Goal: Task Accomplishment & Management: Use online tool/utility

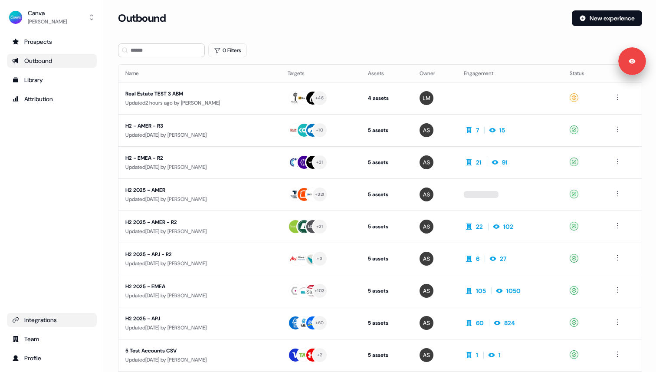
click at [60, 319] on div "Integrations" at bounding box center [51, 320] width 79 height 9
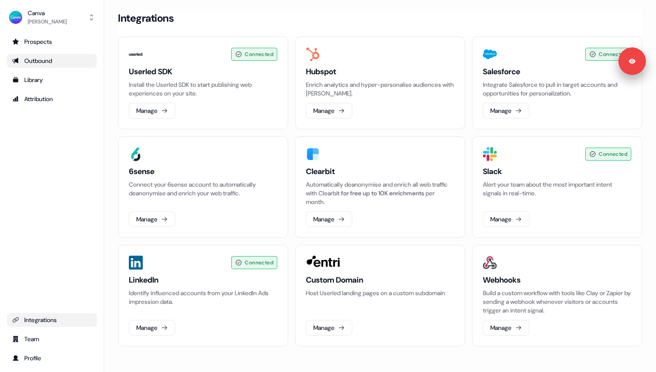
click at [57, 63] on div "Outbound" at bounding box center [51, 60] width 79 height 9
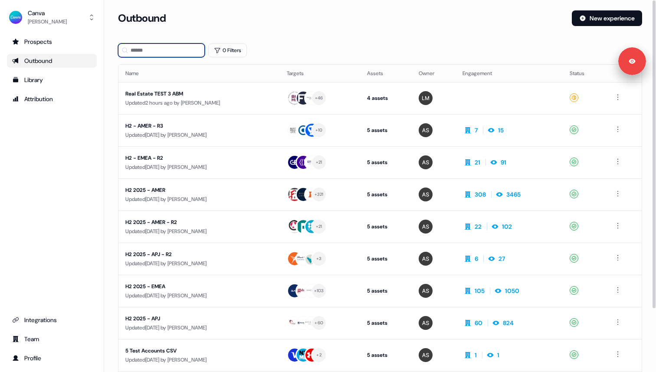
click at [150, 46] on input at bounding box center [161, 50] width 87 height 14
click at [145, 191] on div "H2 2025 - AMER" at bounding box center [199, 190] width 148 height 9
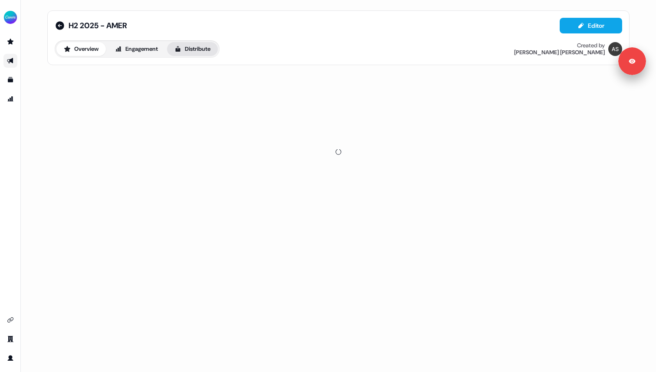
click at [211, 50] on button "Distribute" at bounding box center [192, 49] width 51 height 14
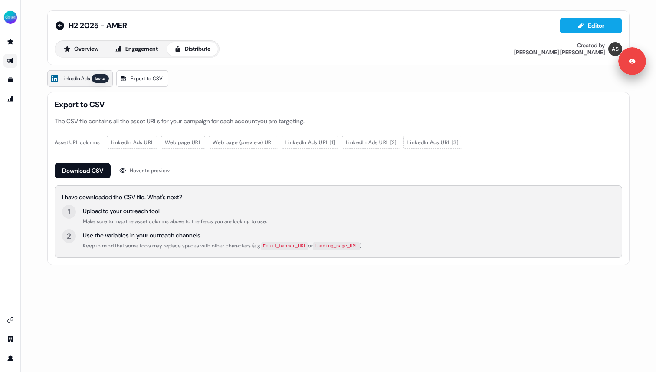
click at [92, 74] on link "LinkedIn Ads beta" at bounding box center [80, 78] width 66 height 16
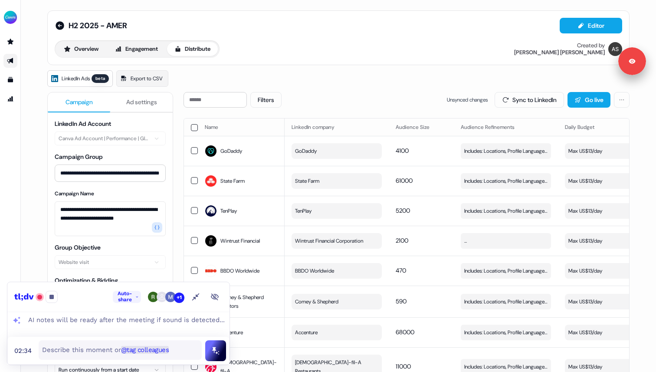
click at [373, 48] on div "Overview Engagement Distribute Created by [PERSON_NAME]" at bounding box center [339, 48] width 568 height 17
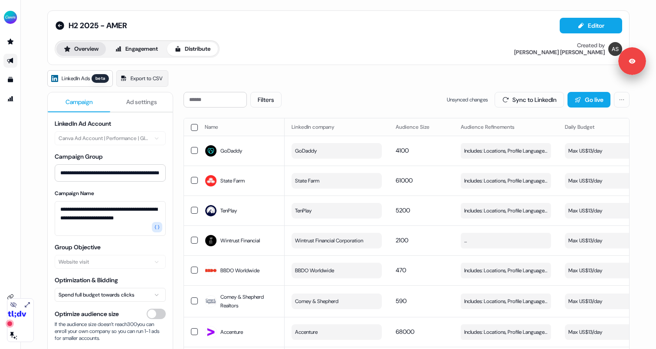
click at [79, 47] on button "Overview" at bounding box center [80, 49] width 49 height 14
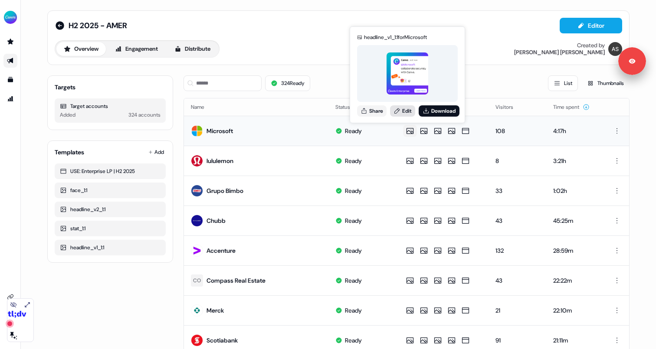
click at [408, 114] on link "Edit" at bounding box center [402, 110] width 25 height 11
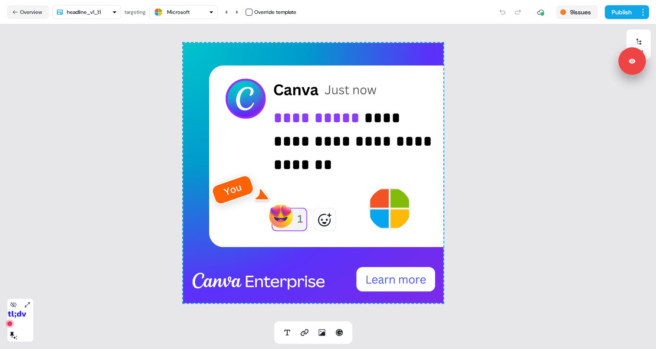
click at [190, 11] on div "Microsoft" at bounding box center [178, 12] width 23 height 9
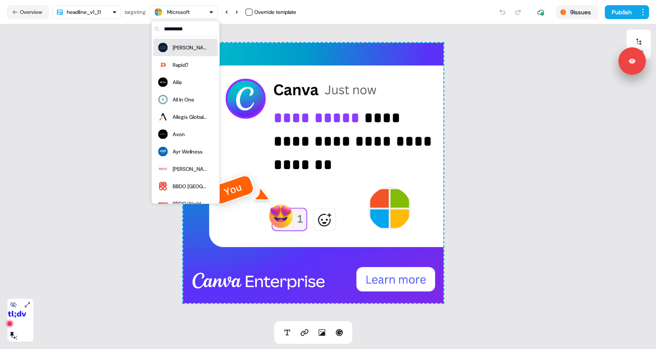
click at [192, 49] on div "[PERSON_NAME] [PERSON_NAME]" at bounding box center [190, 47] width 35 height 9
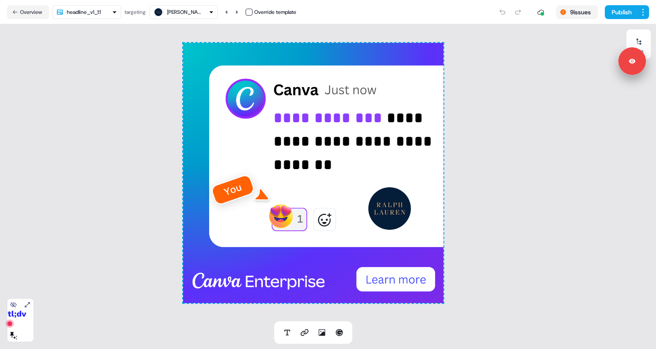
click at [203, 10] on div "[PERSON_NAME] [PERSON_NAME]" at bounding box center [183, 12] width 61 height 10
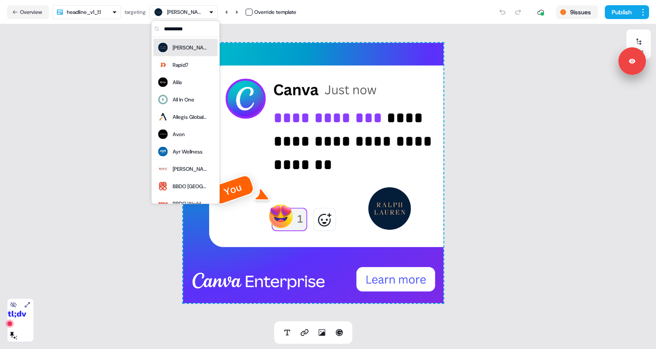
click at [107, 10] on html "**********" at bounding box center [328, 174] width 656 height 349
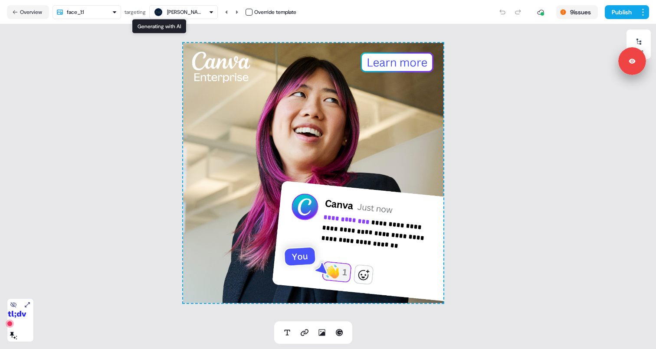
click at [171, 13] on div "[PERSON_NAME] [PERSON_NAME]" at bounding box center [184, 12] width 35 height 9
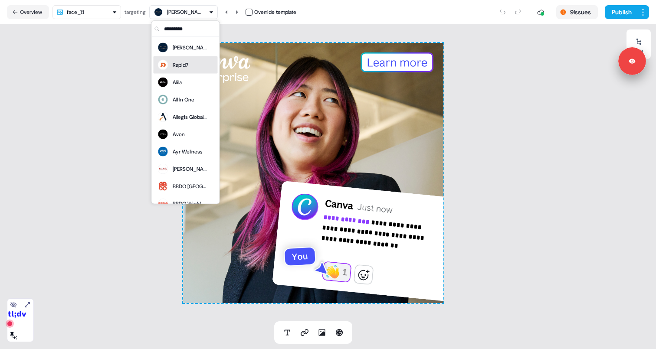
click at [173, 65] on div "Rapid7" at bounding box center [181, 65] width 16 height 9
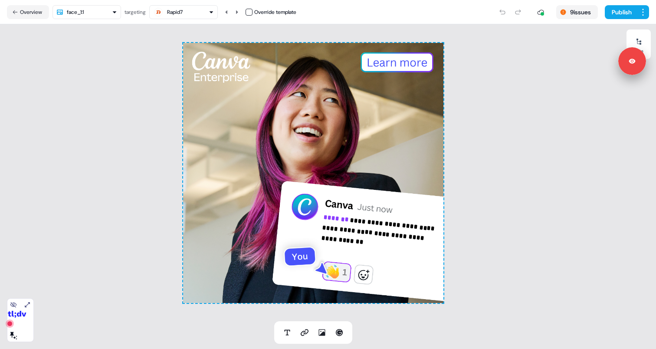
click at [90, 16] on html "**********" at bounding box center [328, 174] width 656 height 349
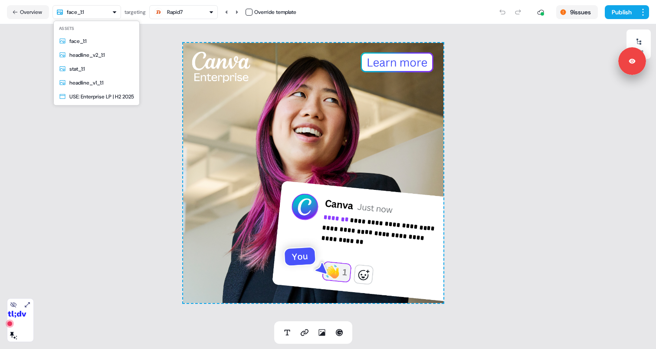
click at [161, 59] on html "**********" at bounding box center [328, 174] width 656 height 349
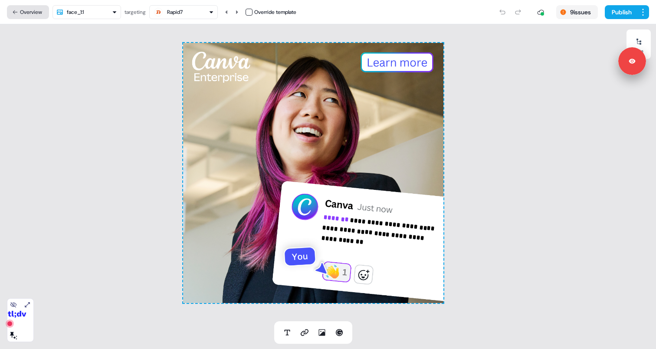
click at [37, 15] on button "Overview" at bounding box center [28, 12] width 42 height 14
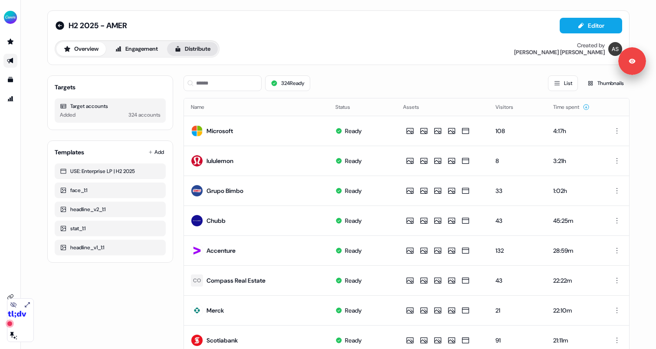
click at [205, 50] on button "Distribute" at bounding box center [192, 49] width 51 height 14
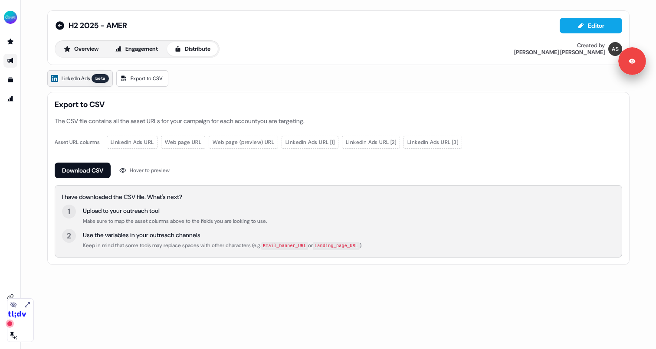
click at [90, 78] on span "LinkedIn Ads" at bounding box center [76, 78] width 28 height 9
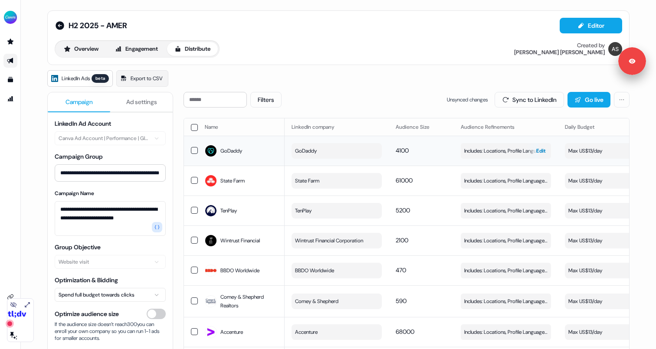
click at [540, 152] on span "Edit" at bounding box center [541, 151] width 10 height 9
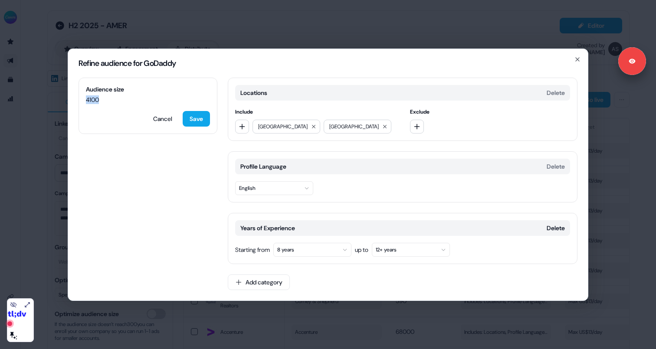
drag, startPoint x: 87, startPoint y: 99, endPoint x: 108, endPoint y: 102, distance: 21.0
click at [108, 102] on span "4100" at bounding box center [148, 99] width 124 height 9
click at [576, 60] on icon "button" at bounding box center [577, 59] width 7 height 7
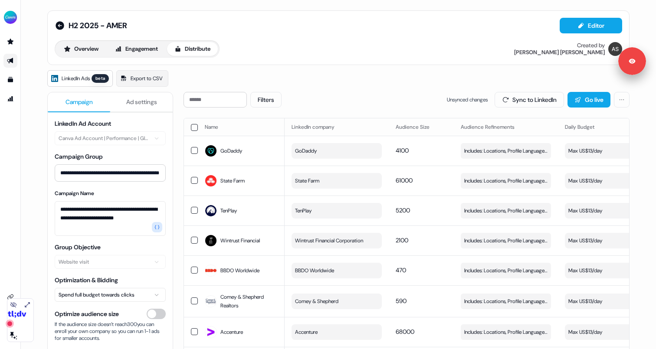
click at [305, 75] on div "LinkedIn Ads beta Export to CSV" at bounding box center [338, 78] width 582 height 16
click at [136, 99] on span "Ad settings" at bounding box center [141, 102] width 31 height 9
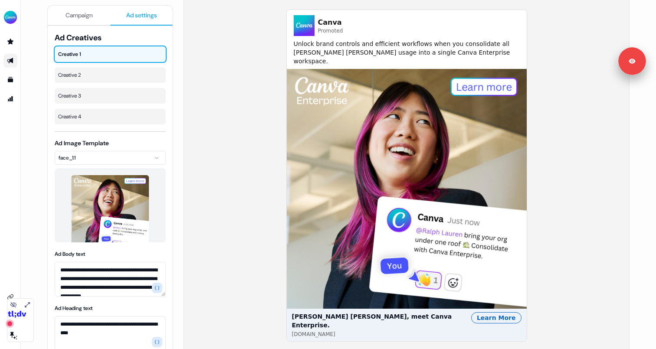
scroll to position [132, 0]
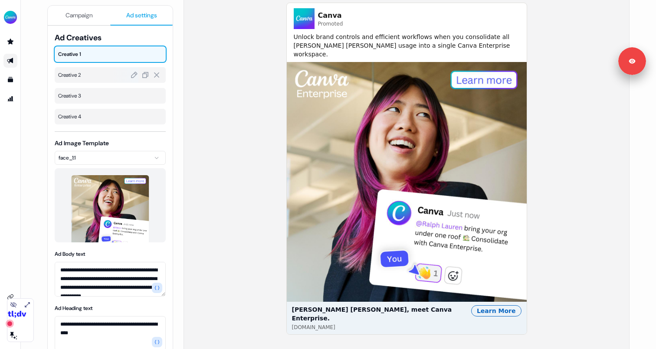
click at [103, 71] on span "Creative 2" at bounding box center [110, 75] width 104 height 9
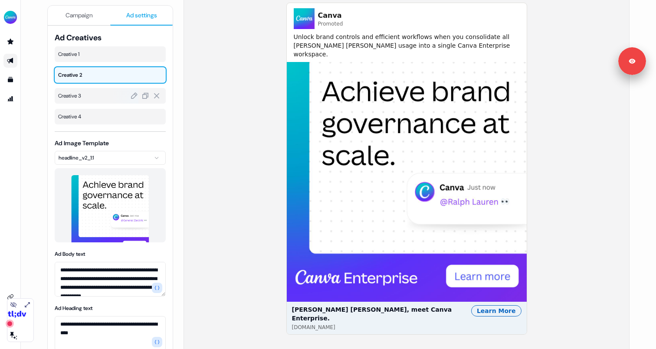
click at [93, 99] on span "Creative 3" at bounding box center [110, 96] width 104 height 9
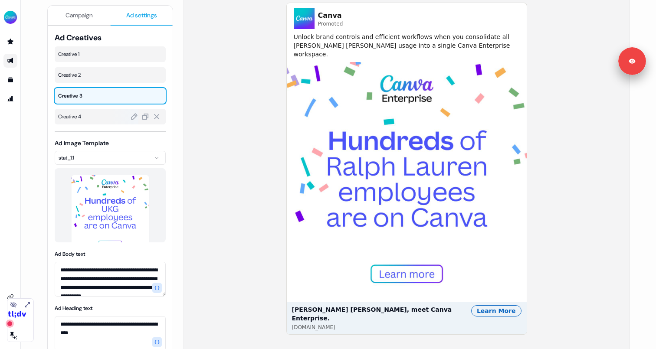
click at [90, 118] on span "Creative 4" at bounding box center [110, 116] width 104 height 9
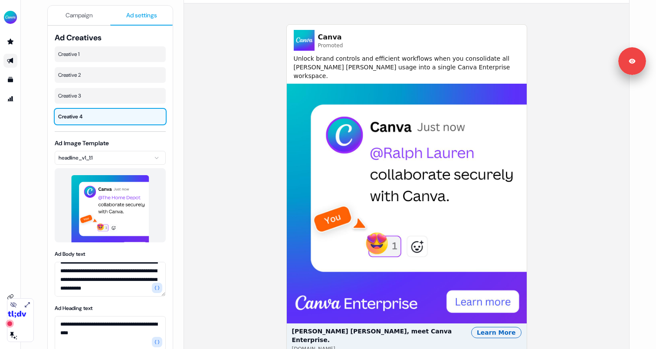
scroll to position [0, 0]
click at [92, 276] on textarea "**********" at bounding box center [110, 279] width 111 height 35
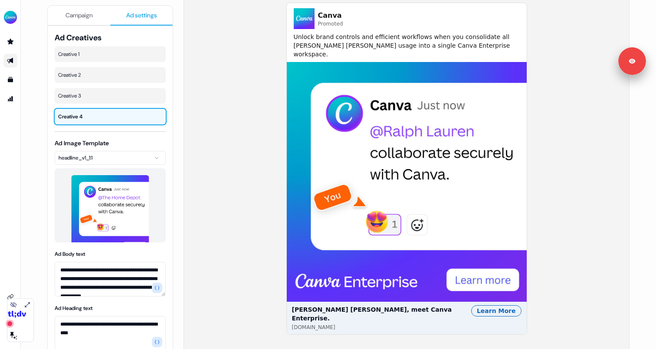
click at [91, 19] on span "Campaign" at bounding box center [79, 15] width 27 height 9
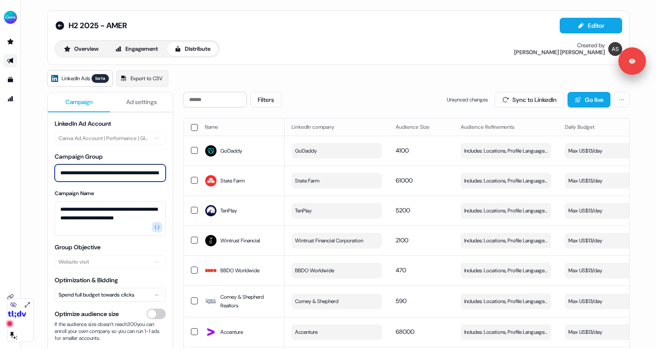
click at [62, 175] on input "**********" at bounding box center [110, 172] width 111 height 17
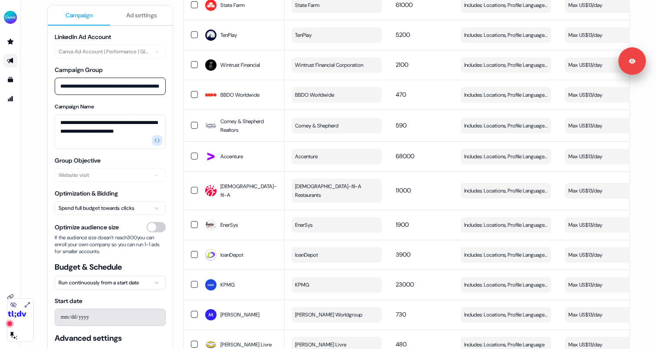
click at [142, 13] on span "Ad settings" at bounding box center [141, 15] width 31 height 9
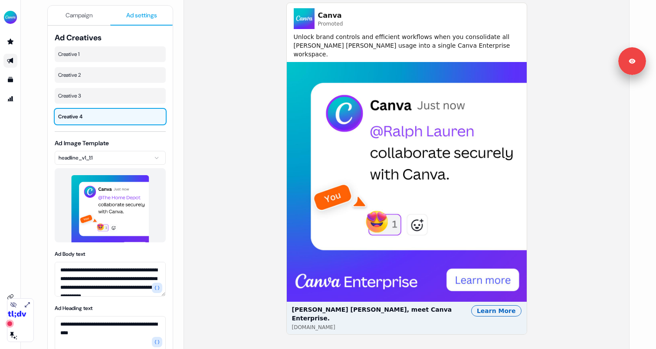
click at [79, 18] on span "Campaign" at bounding box center [79, 15] width 27 height 9
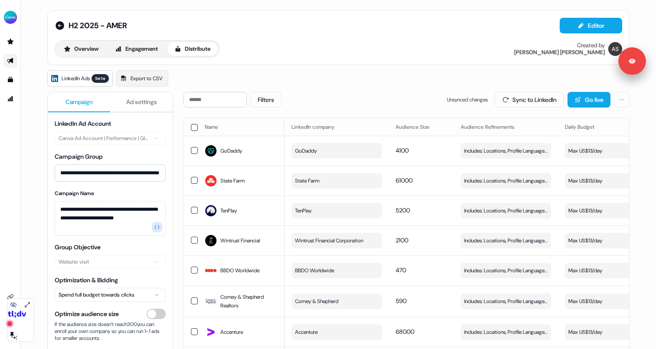
click at [142, 100] on span "Ad settings" at bounding box center [141, 102] width 31 height 9
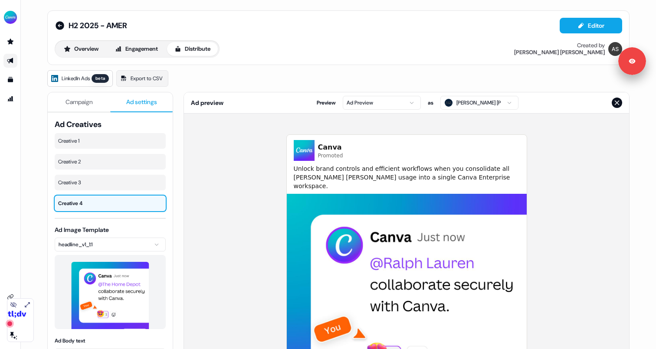
click at [81, 98] on span "Campaign" at bounding box center [79, 102] width 27 height 9
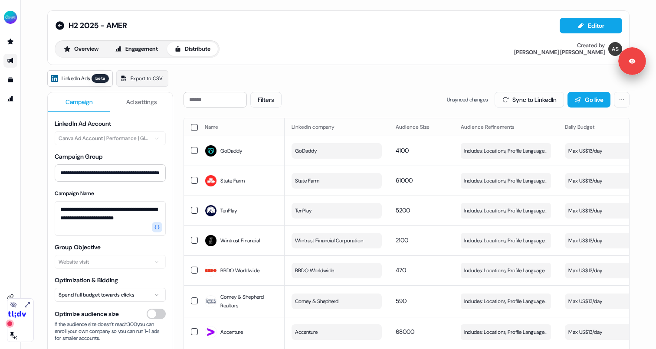
click at [338, 18] on div "H2 2025 - AMER Editor" at bounding box center [339, 26] width 568 height 16
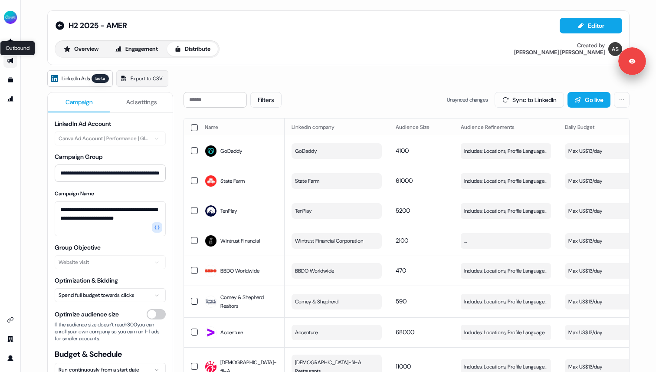
click at [10, 61] on icon "Go to outbound experience" at bounding box center [10, 61] width 6 height 6
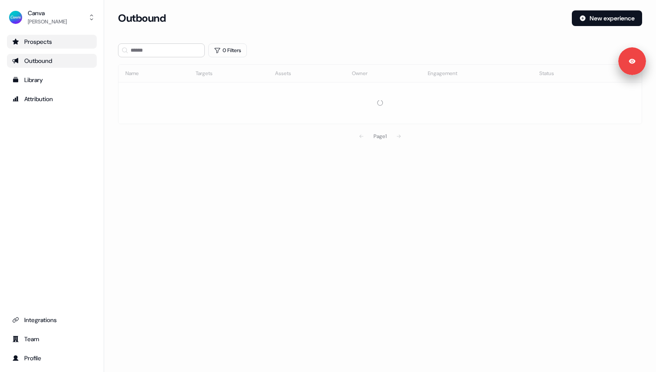
click at [13, 44] on icon "Go to prospects" at bounding box center [15, 41] width 7 height 7
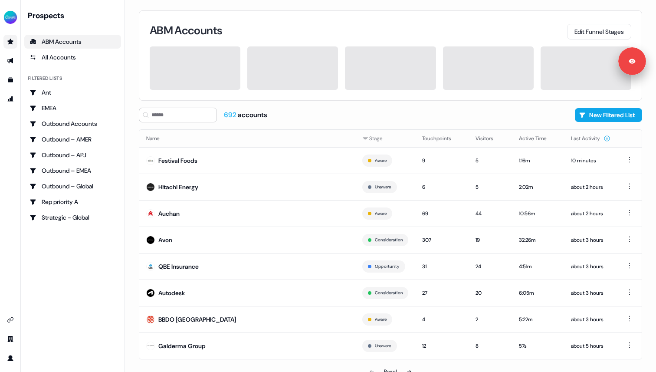
click at [243, 167] on td "Festival Foods" at bounding box center [247, 160] width 216 height 26
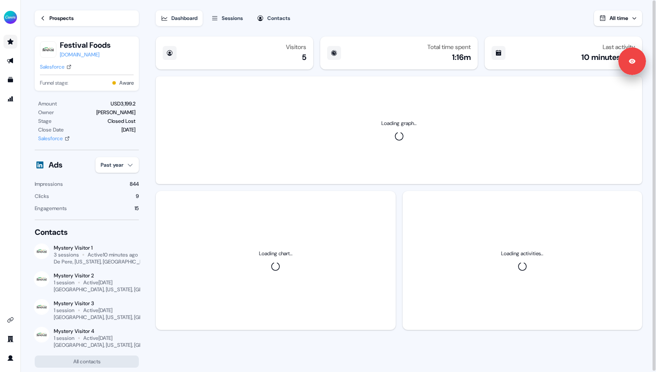
scroll to position [93, 0]
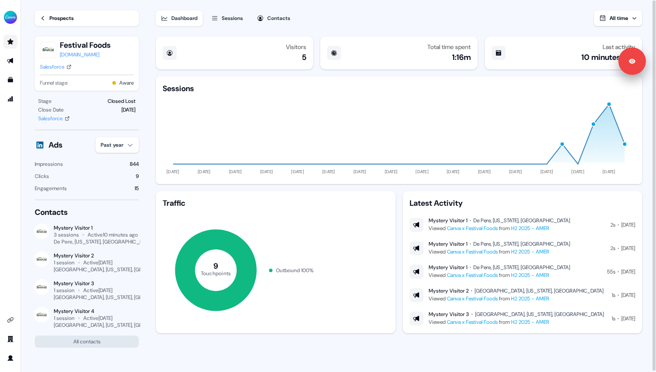
click at [241, 17] on div "Sessions" at bounding box center [232, 18] width 21 height 9
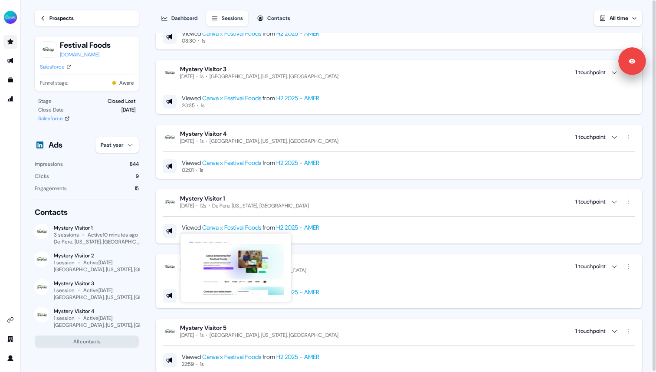
scroll to position [174, 0]
